Goal: Find specific page/section: Find specific page/section

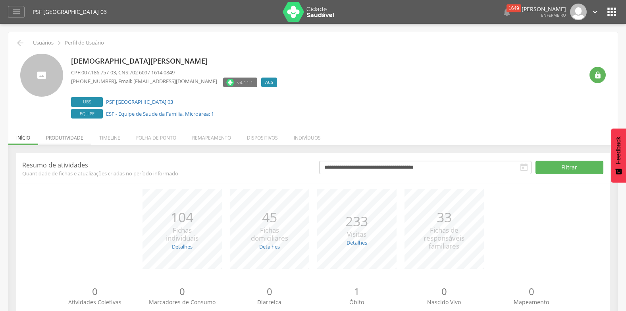
click at [67, 137] on li "Produtividade" at bounding box center [64, 135] width 53 height 19
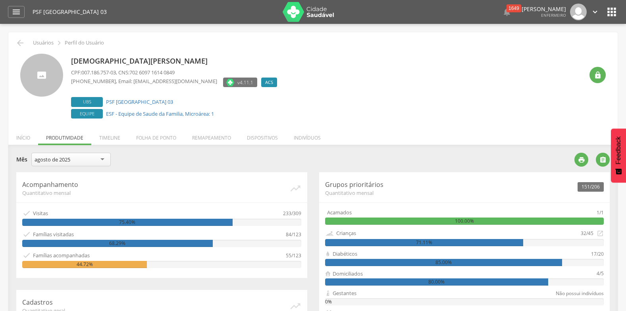
scroll to position [79, 0]
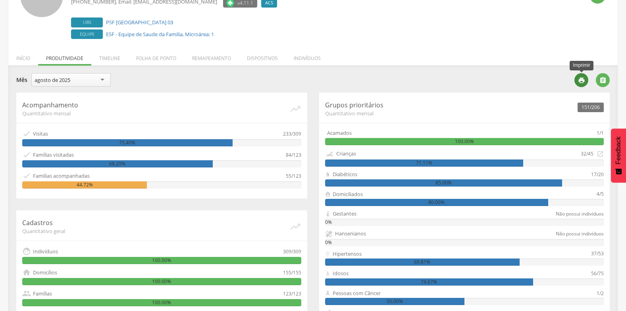
click at [579, 81] on icon "" at bounding box center [581, 80] width 7 height 7
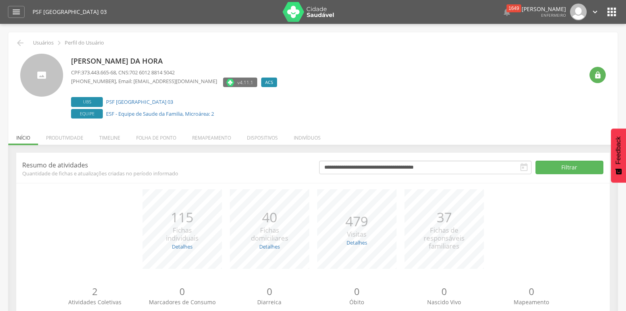
click at [60, 137] on li "Produtividade" at bounding box center [64, 135] width 53 height 19
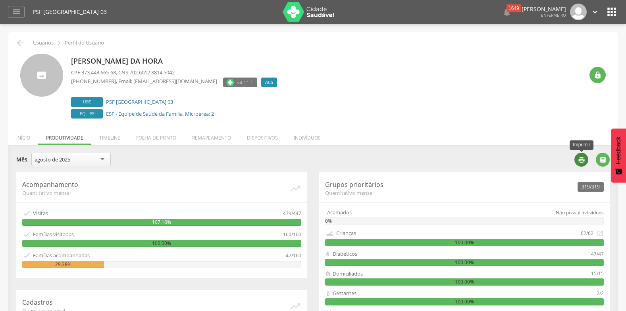
click at [581, 160] on icon "" at bounding box center [581, 159] width 7 height 7
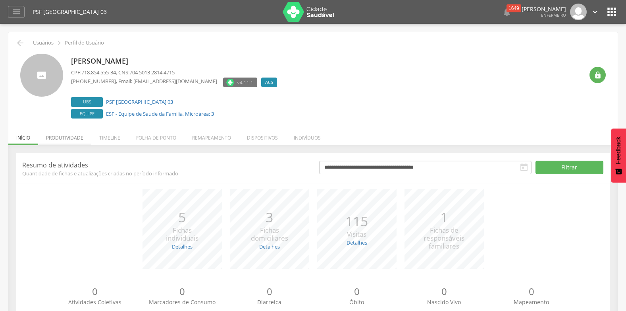
click at [71, 138] on li "Produtividade" at bounding box center [64, 135] width 53 height 19
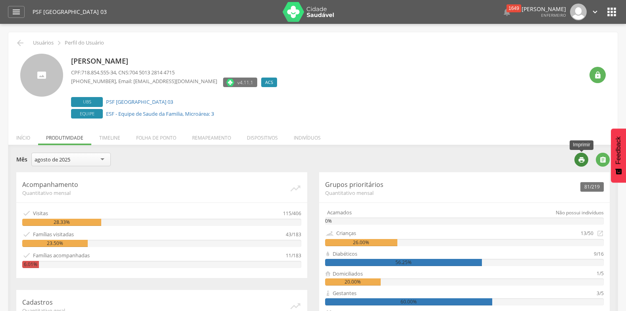
click at [581, 157] on icon "" at bounding box center [581, 159] width 7 height 7
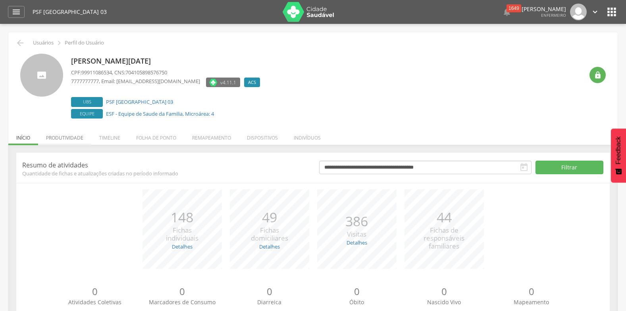
click at [63, 137] on li "Produtividade" at bounding box center [64, 135] width 53 height 19
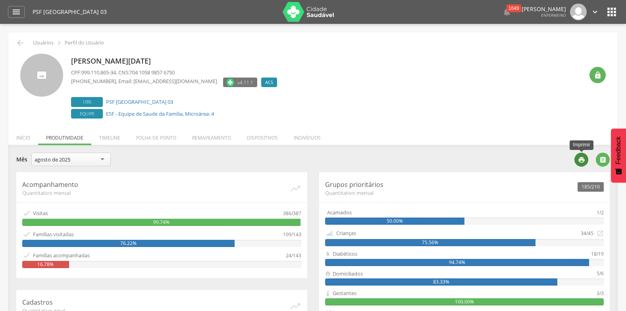
click at [581, 158] on icon "" at bounding box center [581, 159] width 7 height 7
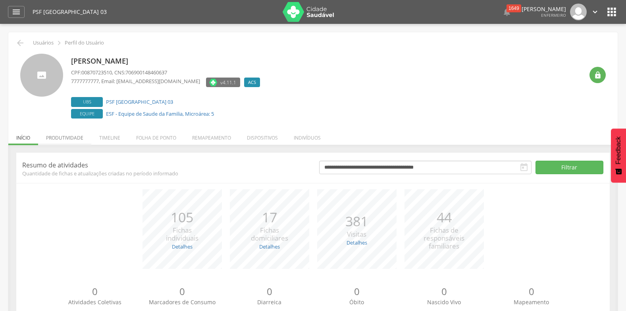
click at [61, 137] on li "Produtividade" at bounding box center [64, 135] width 53 height 19
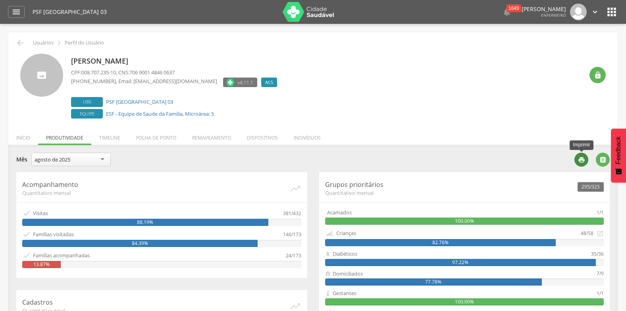
click at [583, 159] on icon "" at bounding box center [581, 159] width 7 height 7
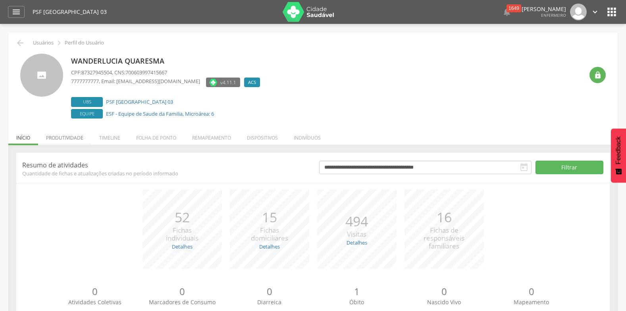
click at [72, 137] on li "Produtividade" at bounding box center [64, 135] width 53 height 19
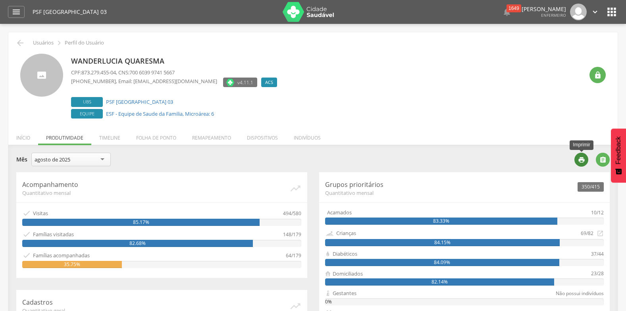
click at [582, 159] on icon "" at bounding box center [581, 159] width 7 height 7
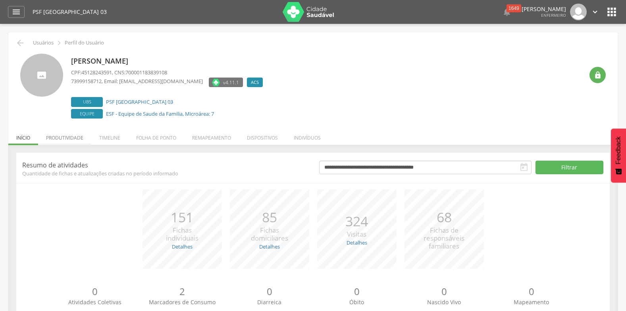
click at [61, 137] on li "Produtividade" at bounding box center [64, 135] width 53 height 19
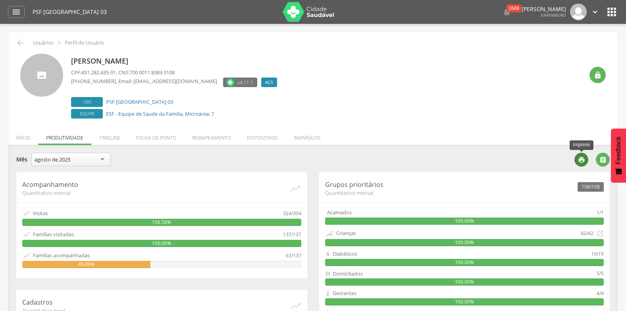
click at [580, 159] on icon "" at bounding box center [581, 159] width 7 height 7
